Goal: Task Accomplishment & Management: Use online tool/utility

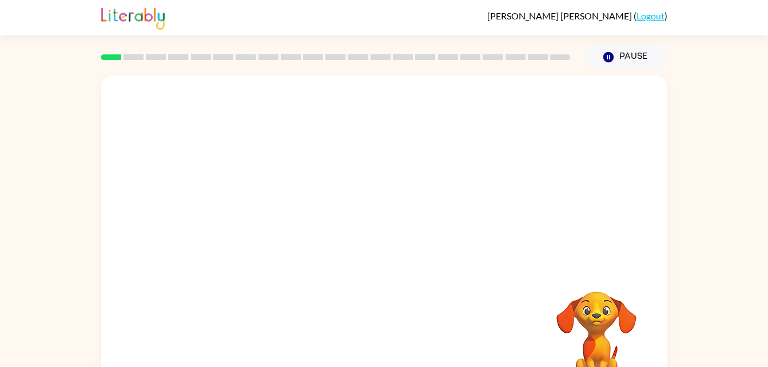
click at [529, 273] on div "Your browser must support playing .mp4 files to use Literably. Please try using…" at bounding box center [384, 239] width 566 height 327
click at [395, 247] on button "button" at bounding box center [384, 245] width 73 height 42
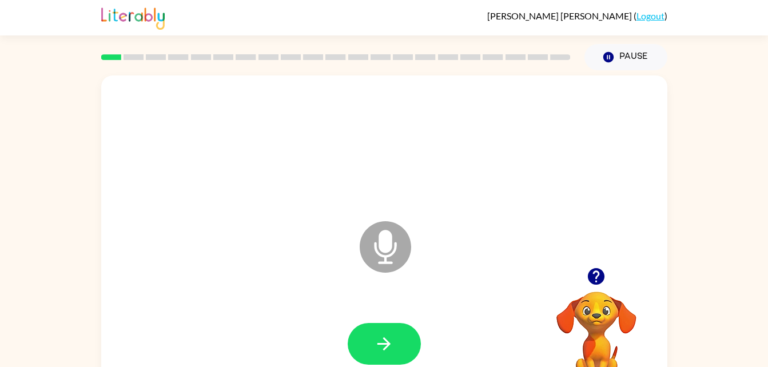
click at [383, 332] on button "button" at bounding box center [384, 344] width 73 height 42
click at [408, 340] on button "button" at bounding box center [384, 344] width 73 height 42
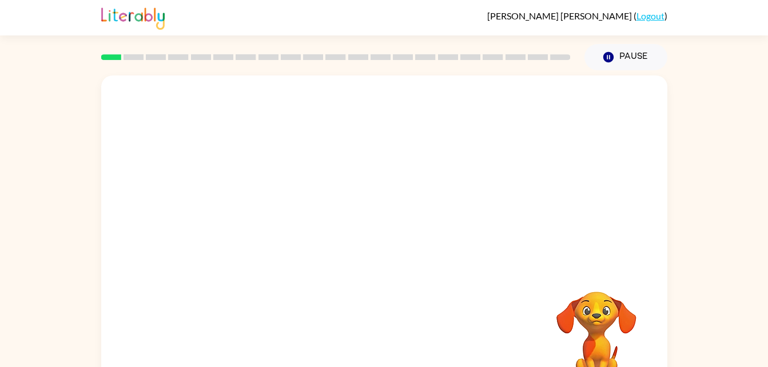
click at [457, 288] on div at bounding box center [384, 239] width 566 height 327
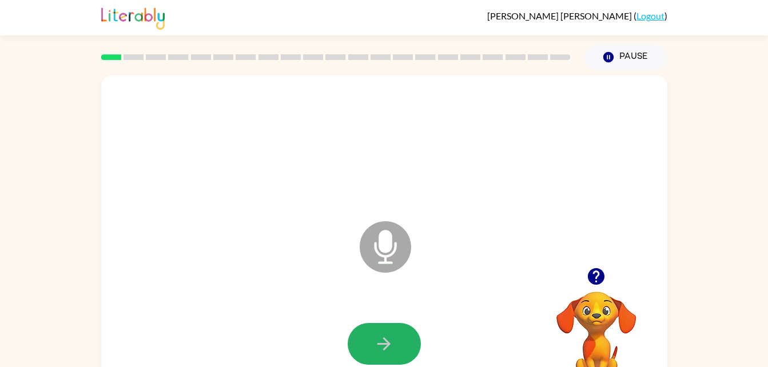
click at [398, 341] on button "button" at bounding box center [384, 344] width 73 height 42
click at [384, 351] on icon "button" at bounding box center [384, 344] width 20 height 20
click at [404, 339] on button "button" at bounding box center [384, 344] width 73 height 42
click at [390, 337] on icon "button" at bounding box center [384, 344] width 20 height 20
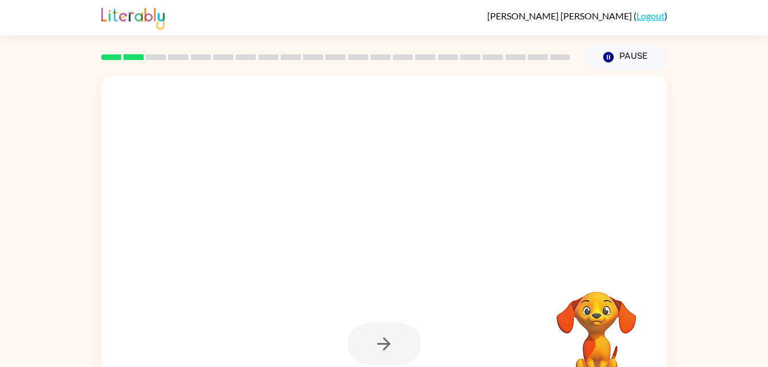
click at [458, 288] on div at bounding box center [384, 239] width 566 height 327
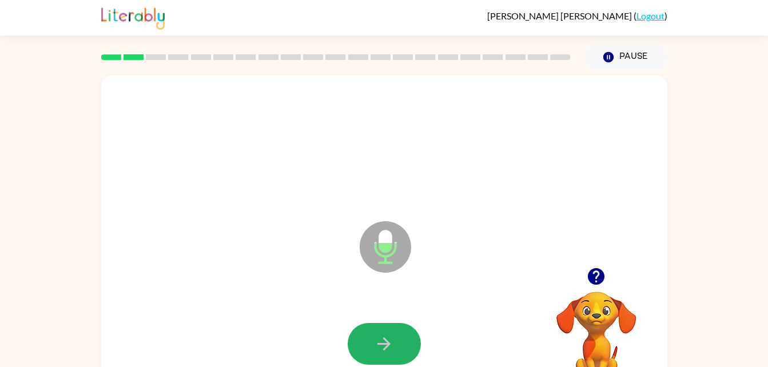
click at [415, 332] on button "button" at bounding box center [384, 344] width 73 height 42
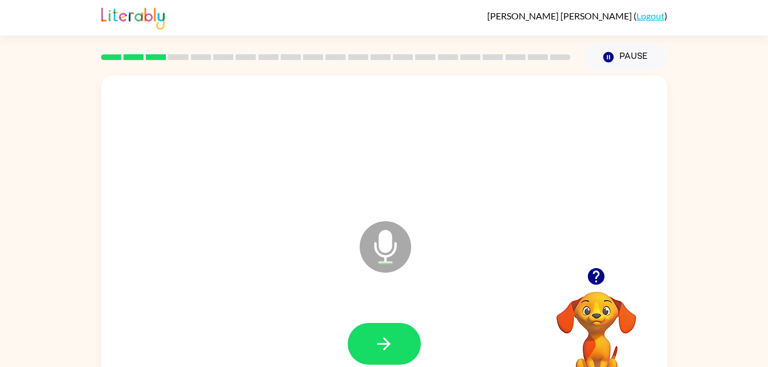
click at [399, 342] on button "button" at bounding box center [384, 344] width 73 height 42
click at [399, 343] on button "button" at bounding box center [384, 344] width 73 height 42
click at [399, 342] on button "button" at bounding box center [384, 344] width 73 height 42
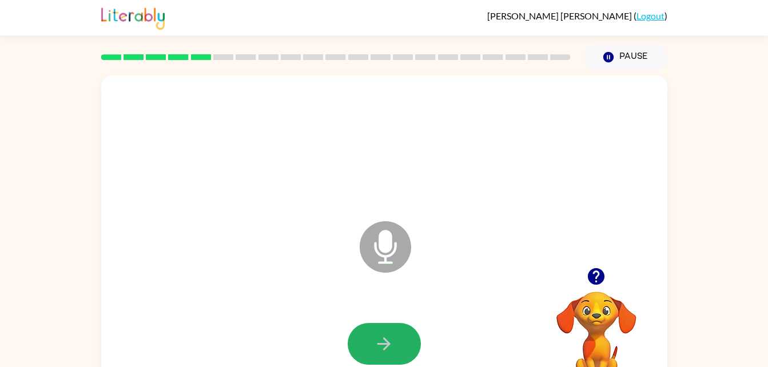
click at [399, 342] on button "button" at bounding box center [384, 344] width 73 height 42
drag, startPoint x: 399, startPoint y: 342, endPoint x: 390, endPoint y: 340, distance: 8.9
click at [390, 340] on icon "button" at bounding box center [384, 344] width 20 height 20
click at [391, 340] on icon "button" at bounding box center [384, 344] width 20 height 20
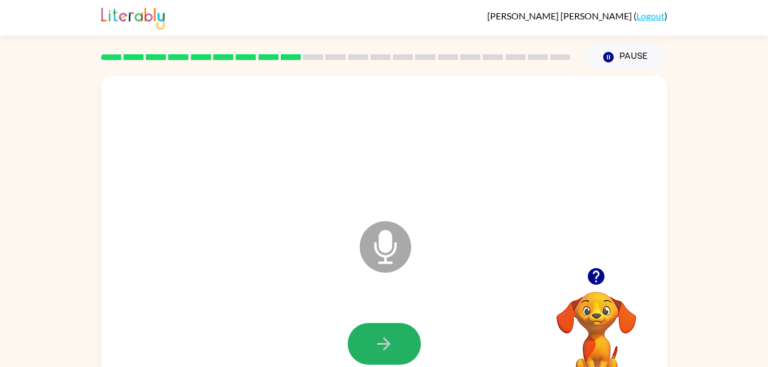
drag, startPoint x: 390, startPoint y: 345, endPoint x: 372, endPoint y: 342, distance: 18.5
click at [372, 342] on button "button" at bounding box center [384, 344] width 73 height 42
click at [374, 343] on button "button" at bounding box center [384, 344] width 73 height 42
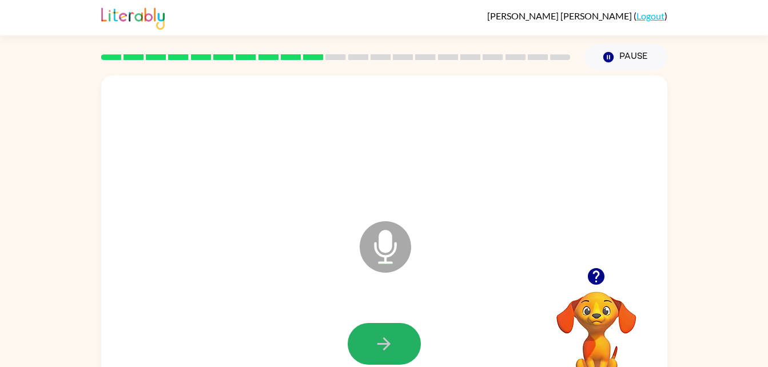
click at [374, 343] on button "button" at bounding box center [384, 344] width 73 height 42
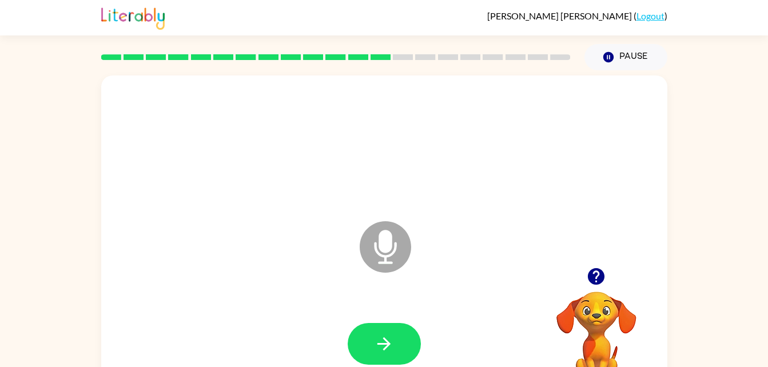
click at [374, 343] on button "button" at bounding box center [384, 344] width 73 height 42
click at [374, 344] on button "button" at bounding box center [384, 344] width 73 height 42
click at [372, 351] on button "button" at bounding box center [384, 344] width 73 height 42
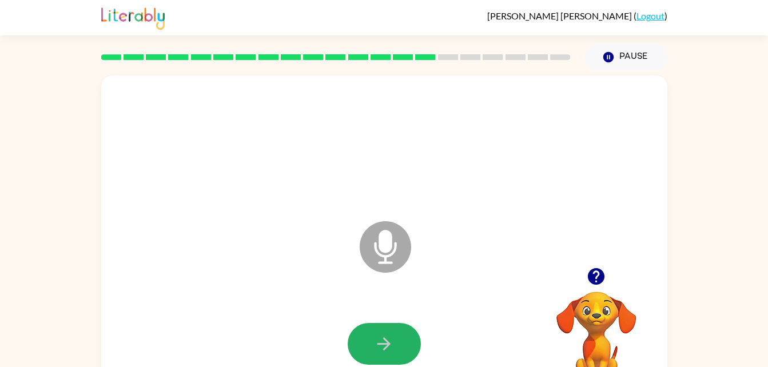
click at [372, 351] on button "button" at bounding box center [384, 344] width 73 height 42
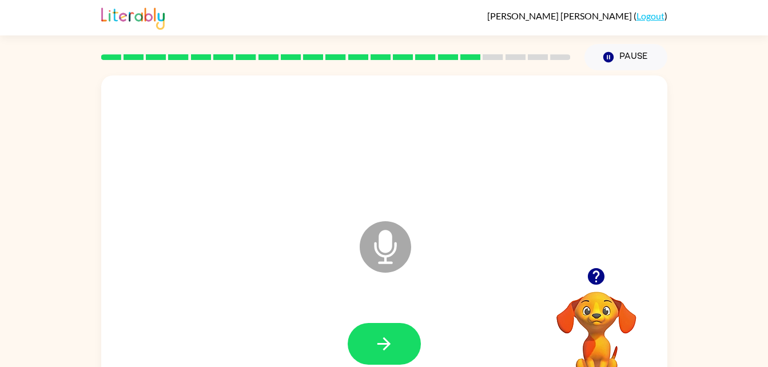
click at [372, 351] on button "button" at bounding box center [384, 344] width 73 height 42
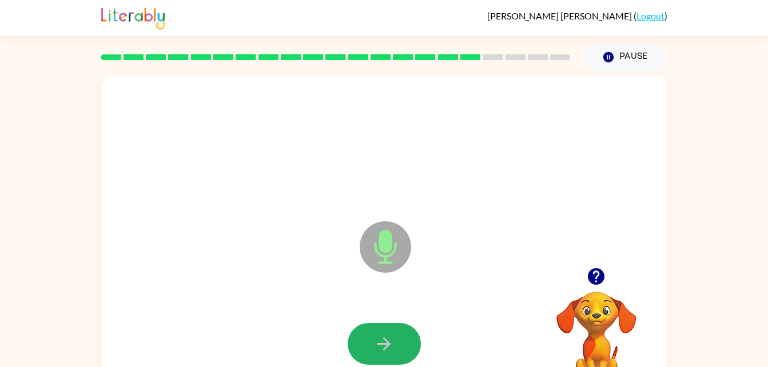
click at [372, 351] on button "button" at bounding box center [384, 344] width 73 height 42
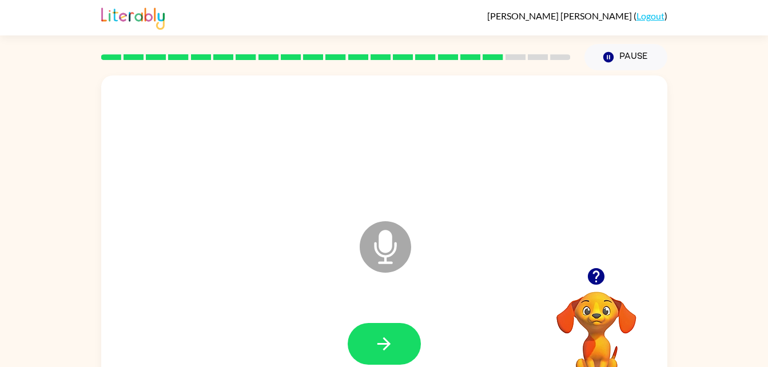
click at [372, 351] on button "button" at bounding box center [384, 344] width 73 height 42
drag, startPoint x: 372, startPoint y: 351, endPoint x: 360, endPoint y: 347, distance: 12.1
click at [360, 347] on button "button" at bounding box center [384, 344] width 73 height 42
drag, startPoint x: 360, startPoint y: 347, endPoint x: 353, endPoint y: 344, distance: 8.0
drag, startPoint x: 353, startPoint y: 344, endPoint x: 391, endPoint y: 353, distance: 39.3
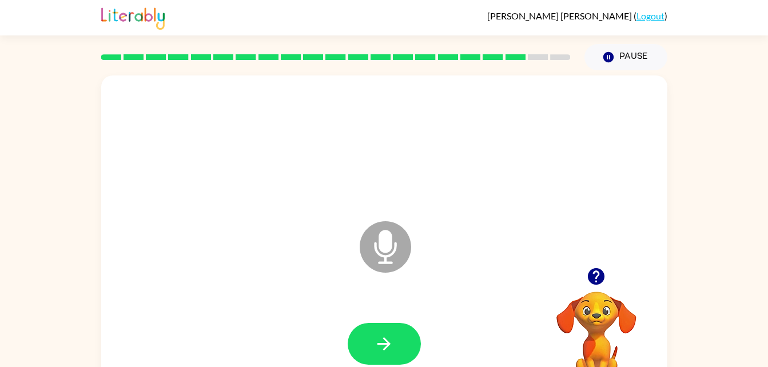
click at [391, 353] on icon "button" at bounding box center [384, 344] width 20 height 20
click at [390, 251] on icon at bounding box center [385, 246] width 51 height 51
click at [409, 342] on button "button" at bounding box center [384, 344] width 73 height 42
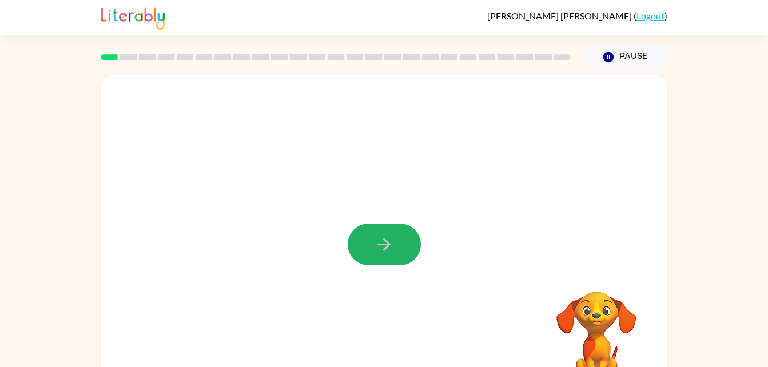
click at [393, 256] on button "button" at bounding box center [384, 245] width 73 height 42
click at [393, 256] on div at bounding box center [384, 239] width 566 height 327
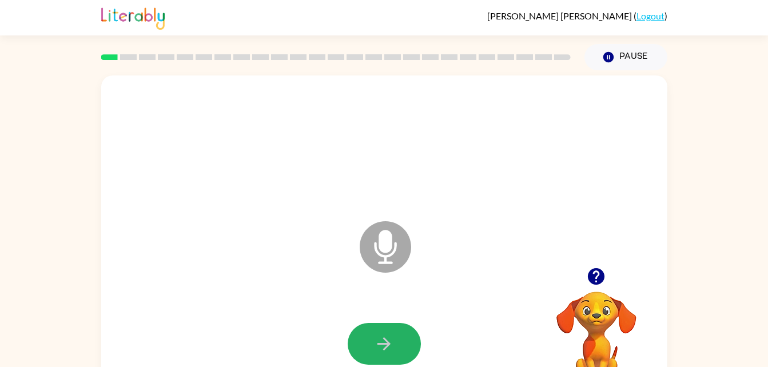
click at [376, 334] on icon "button" at bounding box center [384, 344] width 20 height 20
click at [366, 338] on button "button" at bounding box center [384, 344] width 73 height 42
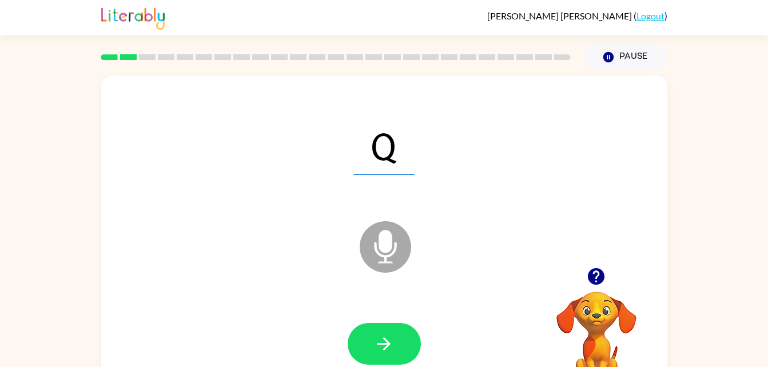
click at [395, 339] on button "button" at bounding box center [384, 344] width 73 height 42
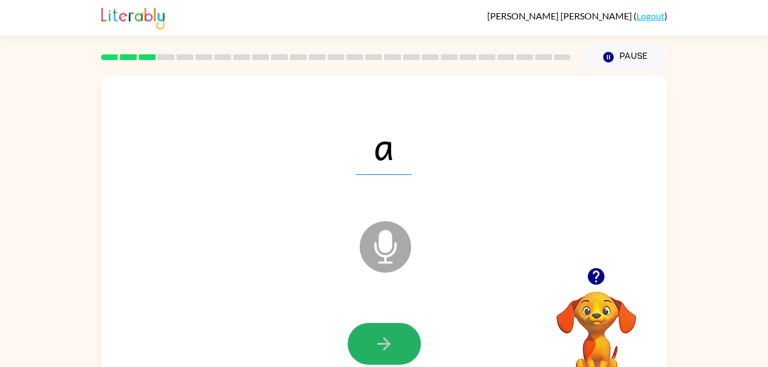
drag, startPoint x: 395, startPoint y: 339, endPoint x: 370, endPoint y: 347, distance: 26.6
click at [370, 347] on button "button" at bounding box center [384, 344] width 73 height 42
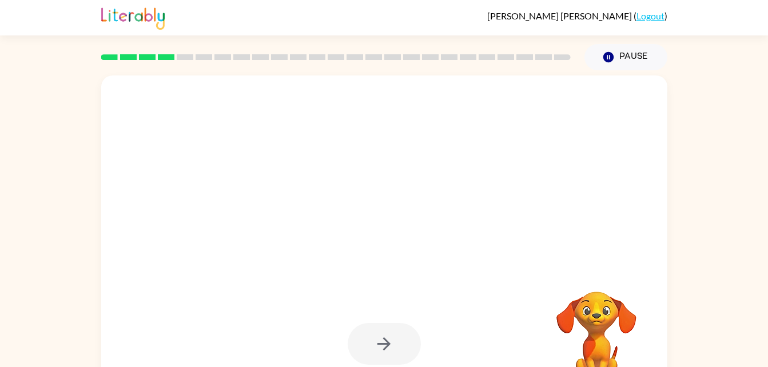
click at [363, 336] on div at bounding box center [384, 344] width 73 height 42
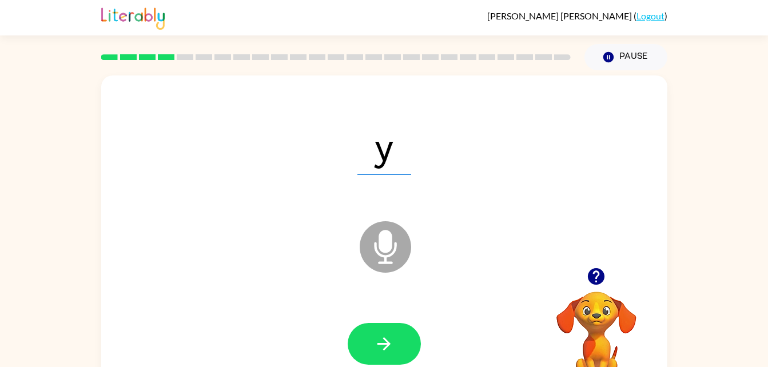
click at [353, 366] on div at bounding box center [385, 345] width 544 height 94
click at [364, 353] on button "button" at bounding box center [384, 344] width 73 height 42
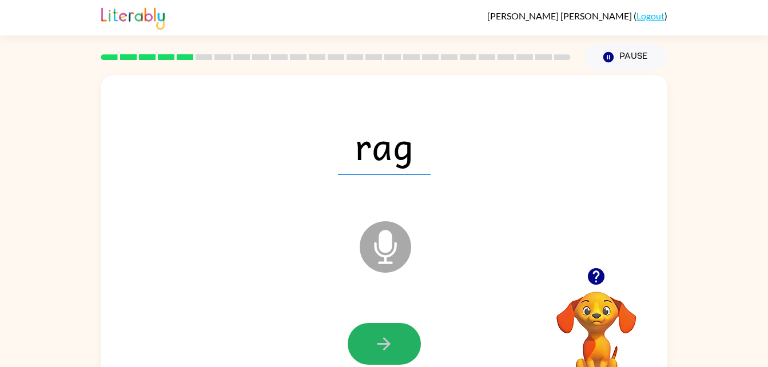
click at [364, 354] on button "button" at bounding box center [384, 344] width 73 height 42
click at [369, 358] on button "button" at bounding box center [384, 344] width 73 height 42
click at [368, 356] on button "button" at bounding box center [384, 344] width 73 height 42
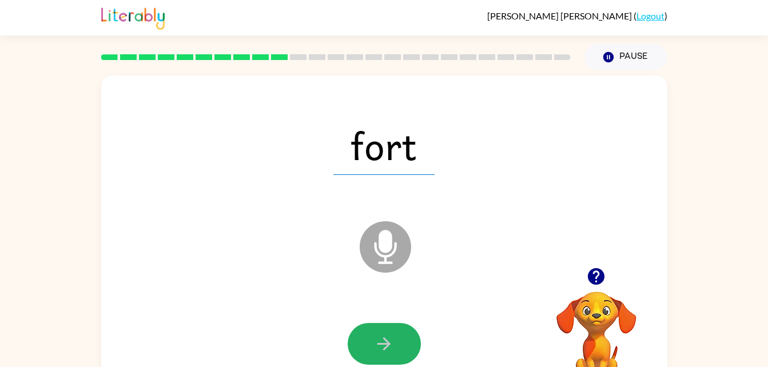
click at [366, 356] on button "button" at bounding box center [384, 344] width 73 height 42
click at [368, 352] on button "button" at bounding box center [384, 344] width 73 height 42
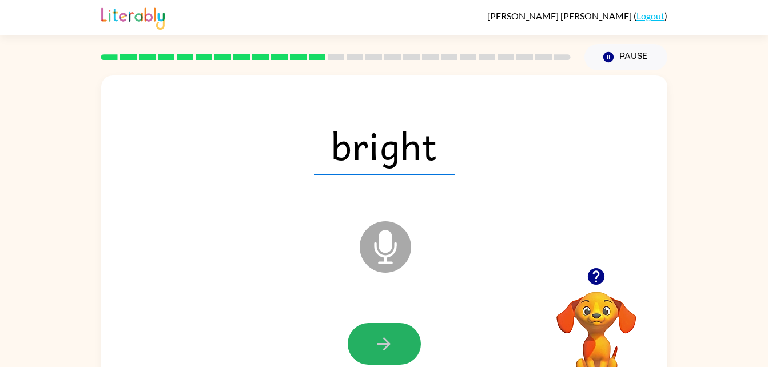
click at [372, 351] on button "button" at bounding box center [384, 344] width 73 height 42
click at [371, 348] on button "button" at bounding box center [384, 344] width 73 height 42
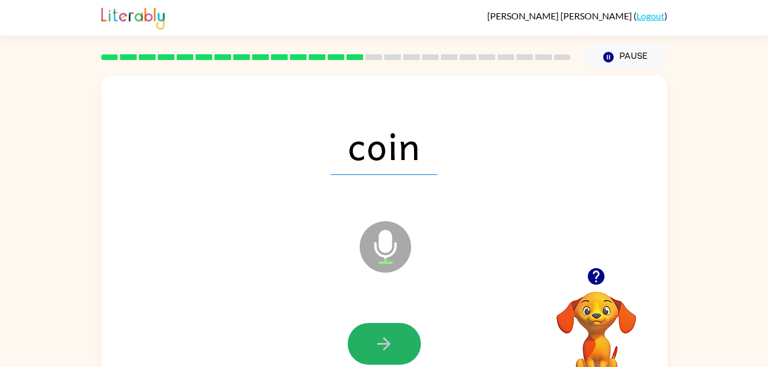
click at [373, 356] on button "button" at bounding box center [384, 344] width 73 height 42
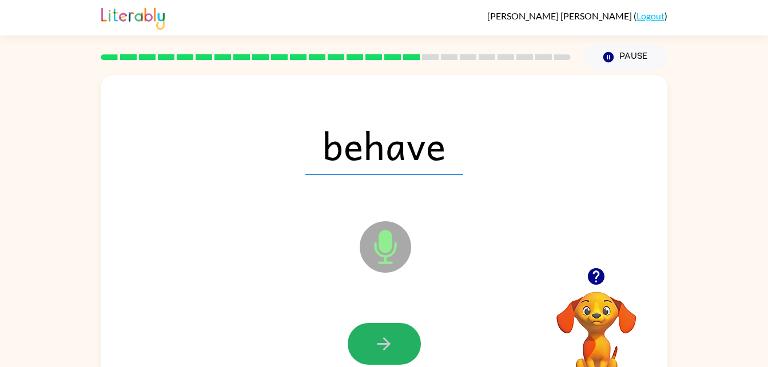
click at [373, 356] on button "button" at bounding box center [384, 344] width 73 height 42
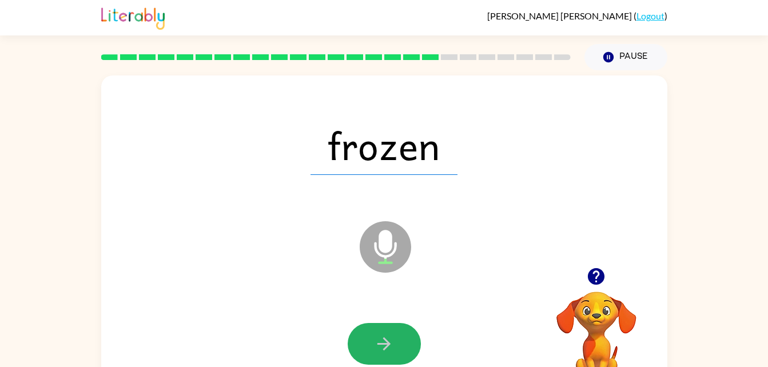
click at [373, 356] on button "button" at bounding box center [384, 344] width 73 height 42
click at [372, 359] on button "button" at bounding box center [384, 344] width 73 height 42
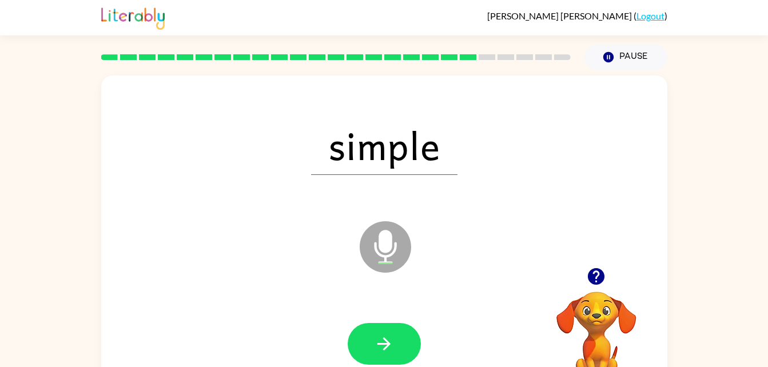
click at [373, 360] on button "button" at bounding box center [384, 344] width 73 height 42
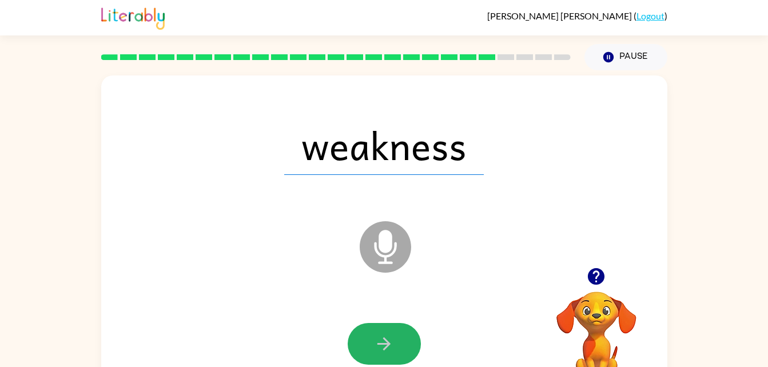
click at [373, 358] on button "button" at bounding box center [384, 344] width 73 height 42
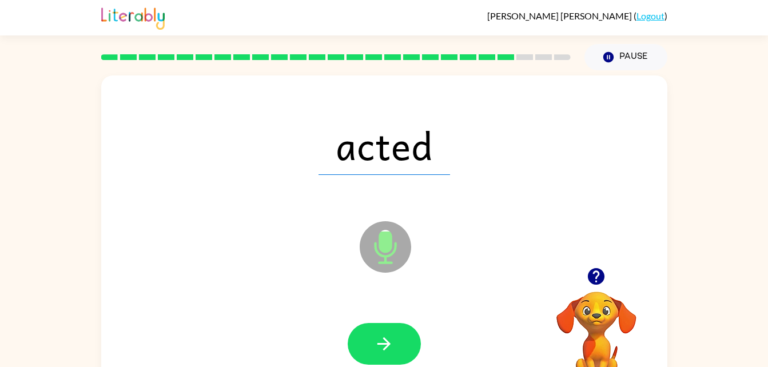
click at [373, 358] on button "button" at bounding box center [384, 344] width 73 height 42
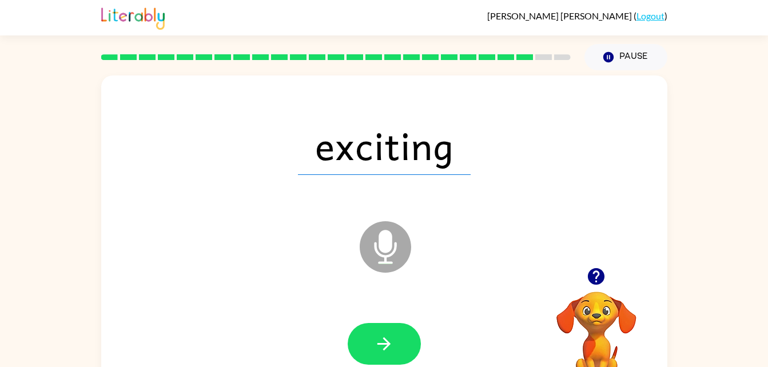
click at [380, 354] on icon "button" at bounding box center [384, 344] width 20 height 20
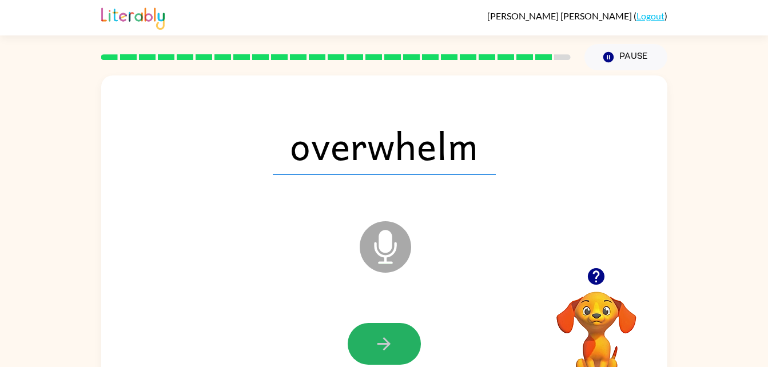
click at [380, 354] on icon "button" at bounding box center [384, 344] width 20 height 20
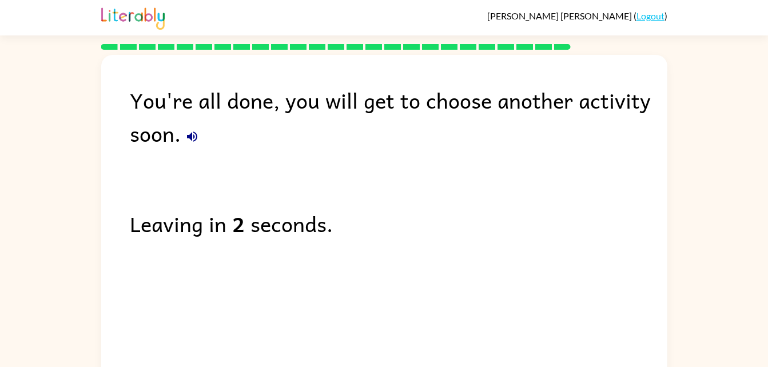
click at [379, 348] on div "You're all done, you will get to choose another activity soon. Leaving in 2 sec…" at bounding box center [384, 215] width 566 height 321
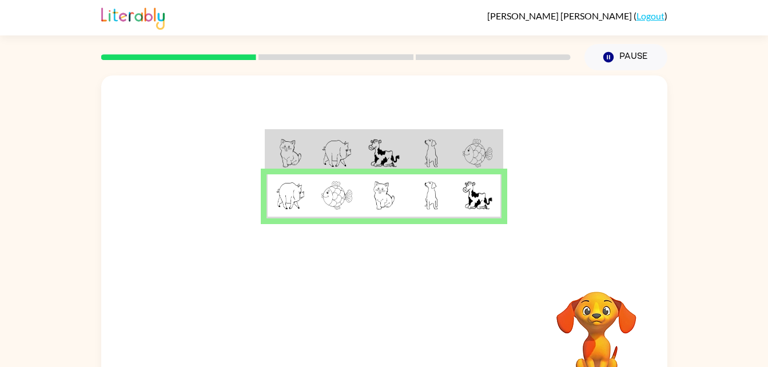
click at [314, 158] on td at bounding box center [337, 153] width 47 height 44
click at [473, 204] on img at bounding box center [478, 195] width 30 height 29
click at [367, 123] on div at bounding box center [384, 172] width 566 height 192
click at [400, 185] on td at bounding box center [383, 196] width 47 height 44
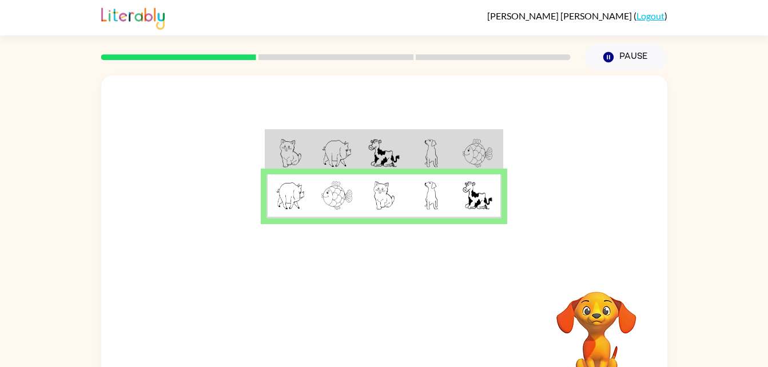
click at [402, 173] on td at bounding box center [383, 153] width 47 height 44
click at [403, 157] on td at bounding box center [383, 153] width 47 height 44
click at [565, 326] on video "Your browser must support playing .mp4 files to use Literably. Please try using…" at bounding box center [597, 331] width 114 height 114
click at [566, 322] on video "Your browser must support playing .mp4 files to use Literably. Please try using…" at bounding box center [597, 331] width 114 height 114
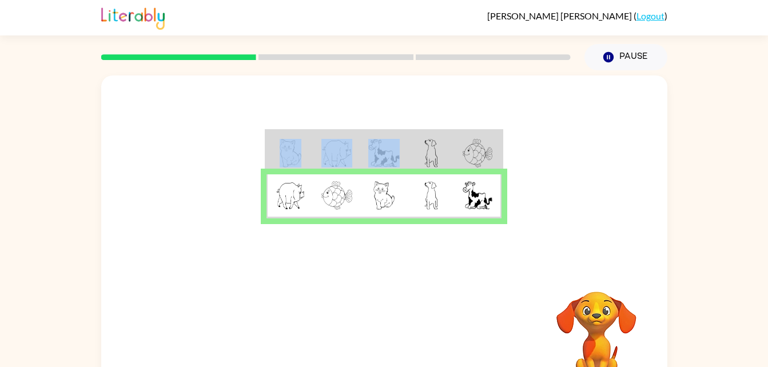
click at [614, 325] on video "Your browser must support playing .mp4 files to use Literably. Please try using…" at bounding box center [597, 331] width 114 height 114
drag, startPoint x: 447, startPoint y: 207, endPoint x: 442, endPoint y: 199, distance: 9.0
click at [442, 199] on td at bounding box center [431, 196] width 47 height 44
click at [459, 219] on table at bounding box center [384, 174] width 239 height 90
drag, startPoint x: 431, startPoint y: 138, endPoint x: 422, endPoint y: 130, distance: 12.5
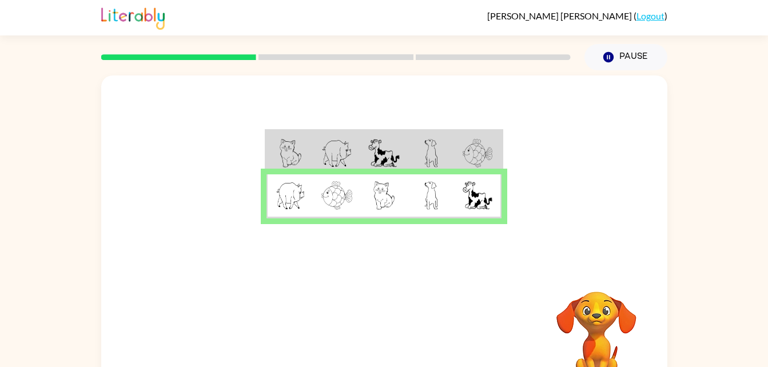
click at [422, 130] on table at bounding box center [384, 174] width 239 height 90
click at [411, 145] on td at bounding box center [431, 153] width 47 height 44
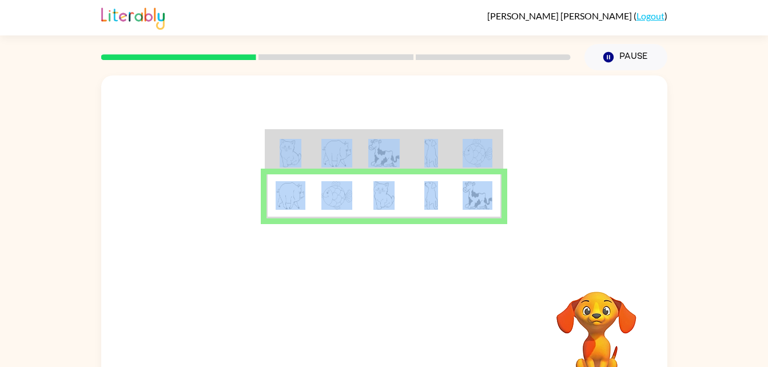
click at [411, 145] on td at bounding box center [431, 153] width 47 height 44
drag, startPoint x: 411, startPoint y: 145, endPoint x: 372, endPoint y: 153, distance: 39.7
click at [372, 153] on img at bounding box center [383, 153] width 31 height 29
click at [433, 189] on img at bounding box center [432, 195] width 14 height 29
click at [432, 177] on td at bounding box center [431, 196] width 47 height 44
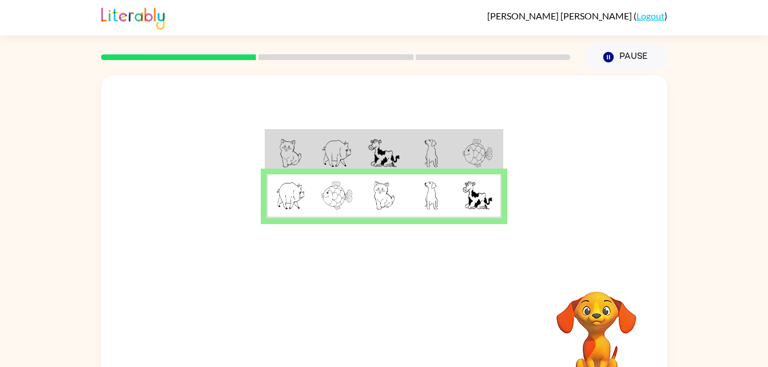
click at [606, 315] on video "Your browser must support playing .mp4 files to use Literably. Please try using…" at bounding box center [597, 331] width 114 height 114
click at [603, 306] on video "Your browser must support playing .mp4 files to use Literably. Please try using…" at bounding box center [597, 331] width 114 height 114
click at [612, 69] on button "Pause Pause" at bounding box center [626, 57] width 83 height 26
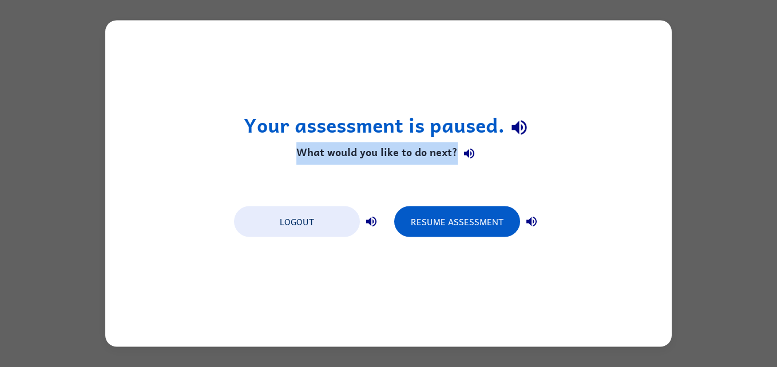
drag, startPoint x: 611, startPoint y: 61, endPoint x: 336, endPoint y: 225, distance: 320.5
click at [336, 225] on div "Your assessment is paused. What would you like to do next? Logout Resume Assess…" at bounding box center [388, 184] width 566 height 327
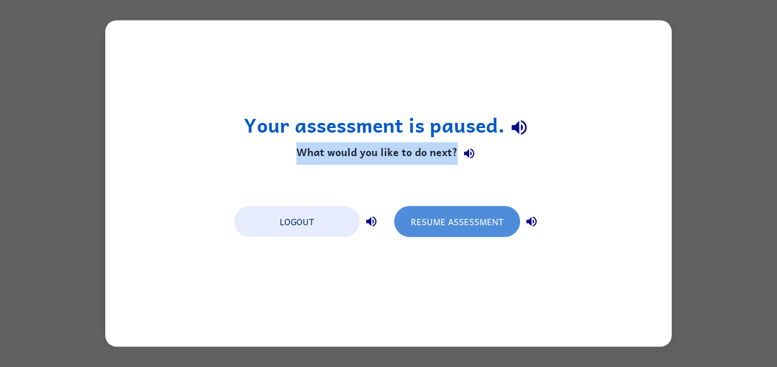
drag, startPoint x: 336, startPoint y: 225, endPoint x: 462, endPoint y: 228, distance: 125.9
click at [462, 228] on button "Resume Assessment" at bounding box center [457, 222] width 126 height 31
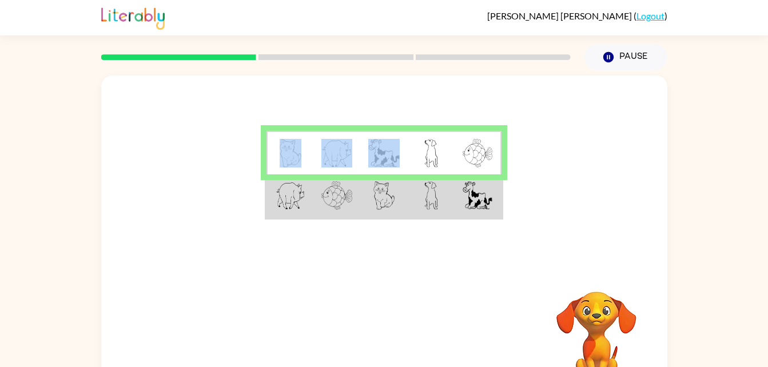
drag, startPoint x: 526, startPoint y: 256, endPoint x: 380, endPoint y: 146, distance: 182.6
click at [380, 146] on div at bounding box center [384, 172] width 566 height 192
click at [376, 302] on div "Your browser must support playing .mp4 files to use Literably. Please try using…" at bounding box center [384, 337] width 566 height 129
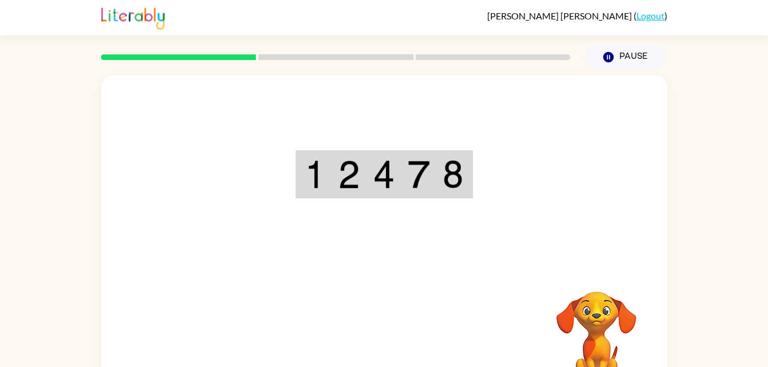
click at [590, 248] on div at bounding box center [384, 172] width 566 height 192
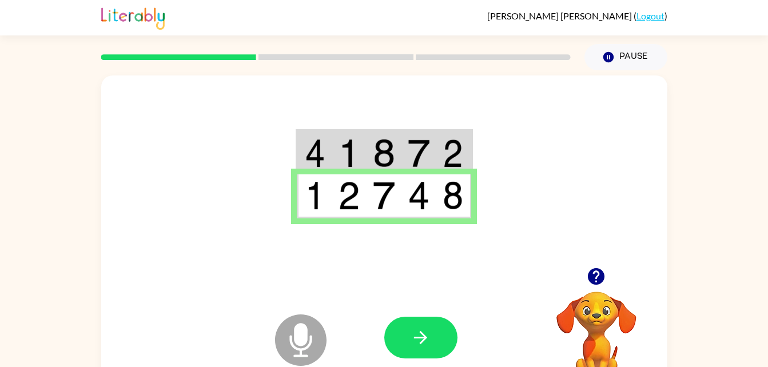
click at [442, 326] on button "button" at bounding box center [420, 338] width 73 height 42
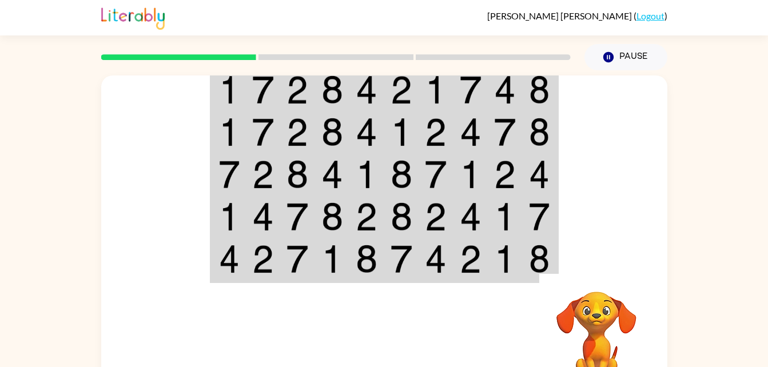
drag, startPoint x: 435, startPoint y: 294, endPoint x: 438, endPoint y: 302, distance: 8.3
click at [438, 302] on div at bounding box center [468, 337] width 169 height 129
click at [438, 303] on div at bounding box center [468, 337] width 169 height 129
drag, startPoint x: 438, startPoint y: 303, endPoint x: 379, endPoint y: 328, distance: 63.6
click at [379, 328] on div "Your browser must support playing .mp4 files to use Literably. Please try using…" at bounding box center [384, 337] width 566 height 129
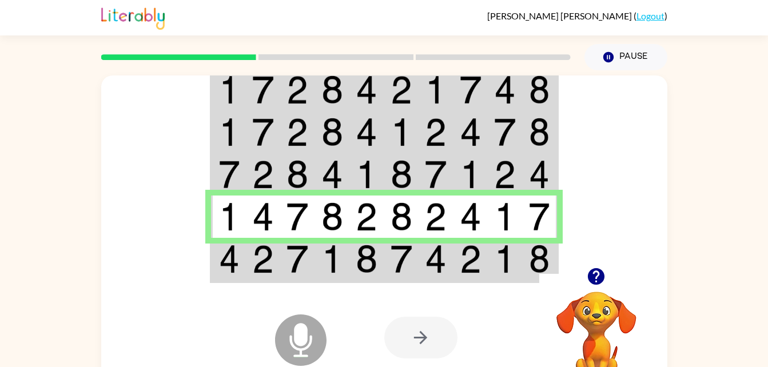
click at [379, 328] on icon "Microphone The Microphone is here when it is your turn to talk" at bounding box center [358, 355] width 172 height 86
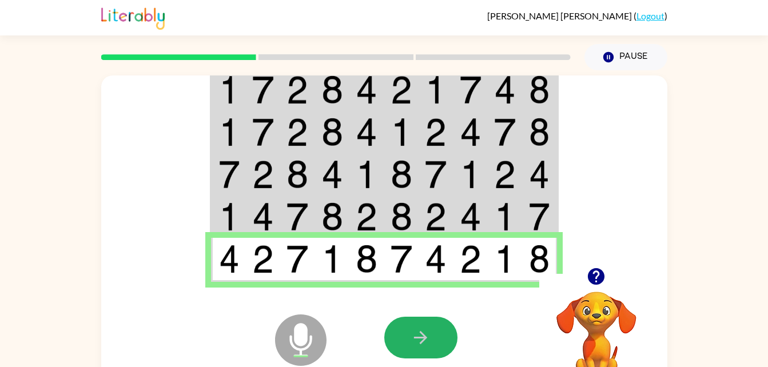
click at [401, 343] on button "button" at bounding box center [420, 338] width 73 height 42
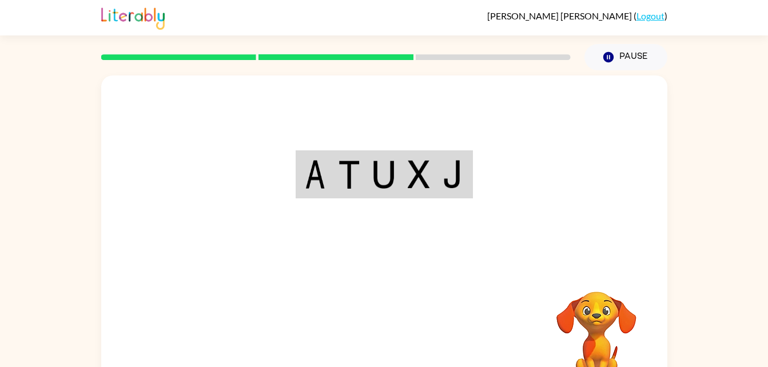
click at [390, 330] on div "Your browser must support playing .mp4 files to use Literably. Please try using…" at bounding box center [384, 239] width 566 height 327
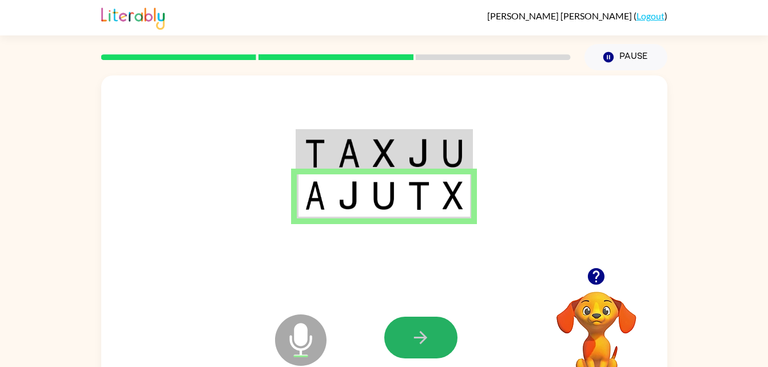
click at [417, 320] on button "button" at bounding box center [420, 338] width 73 height 42
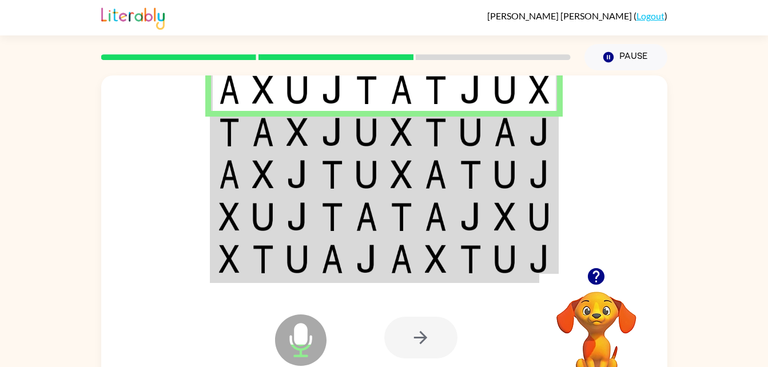
click at [410, 331] on div at bounding box center [420, 338] width 73 height 42
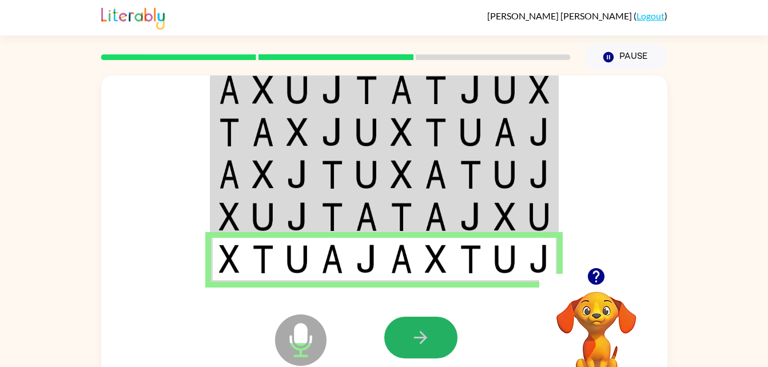
click at [412, 342] on icon "button" at bounding box center [421, 338] width 20 height 20
